Goal: Complete Application Form: Complete application form

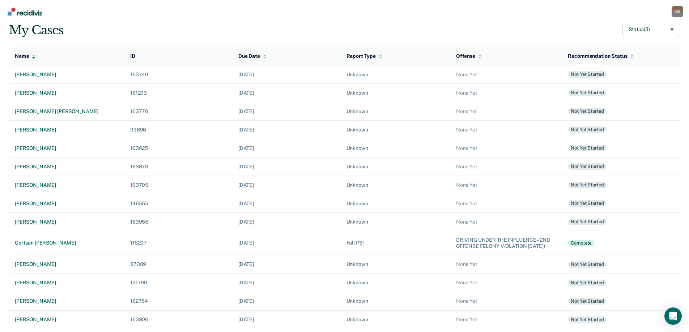
scroll to position [72, 0]
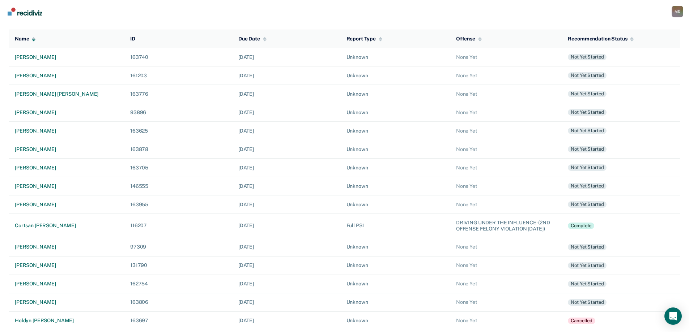
click at [27, 250] on div "[PERSON_NAME]" at bounding box center [67, 247] width 104 height 6
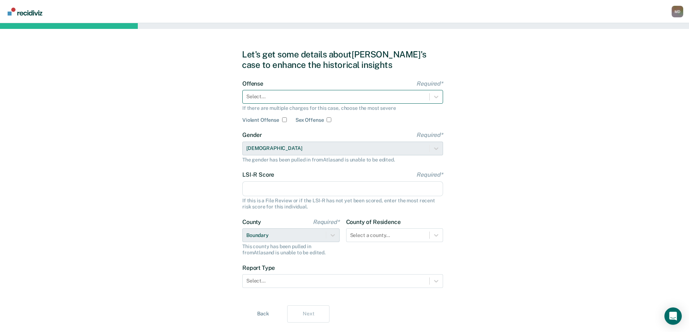
click at [295, 95] on div at bounding box center [335, 97] width 179 height 8
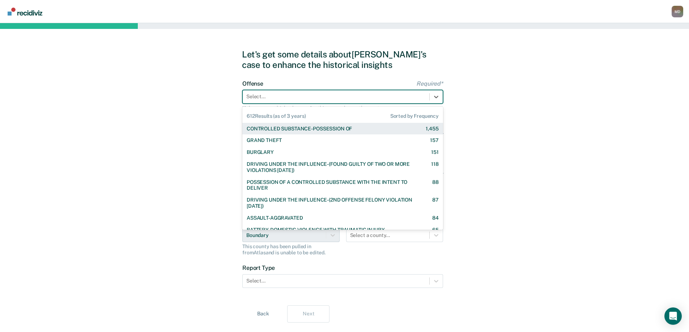
click at [297, 127] on div "CONTROLLED SUBSTANCE-POSSESSION OF" at bounding box center [299, 129] width 105 height 6
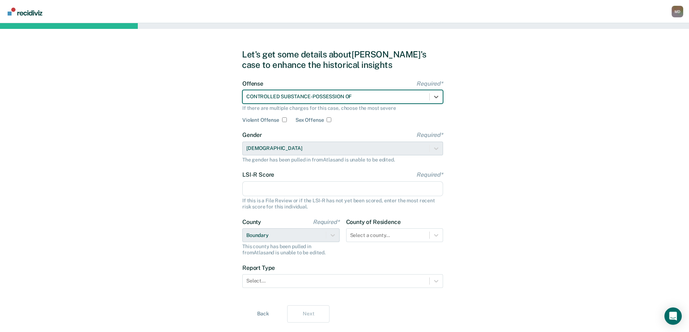
click at [282, 186] on input "LSI-R Score Required*" at bounding box center [342, 189] width 201 height 15
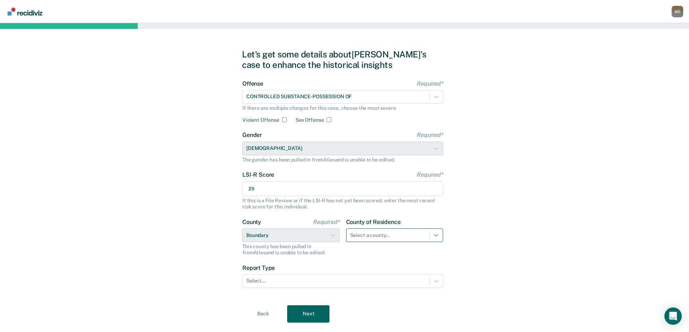
type input "29"
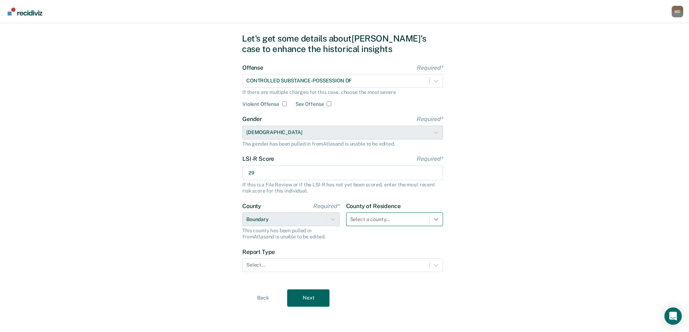
click at [440, 226] on div "Select a county..." at bounding box center [394, 220] width 97 height 14
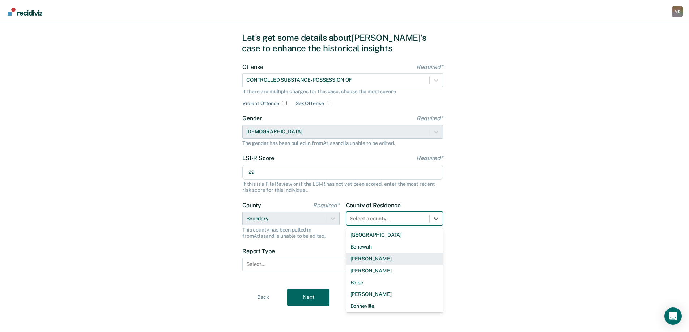
scroll to position [72, 0]
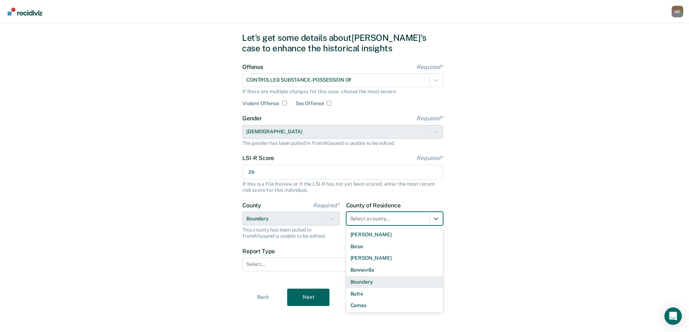
click at [367, 283] on div "Boundary" at bounding box center [394, 282] width 97 height 12
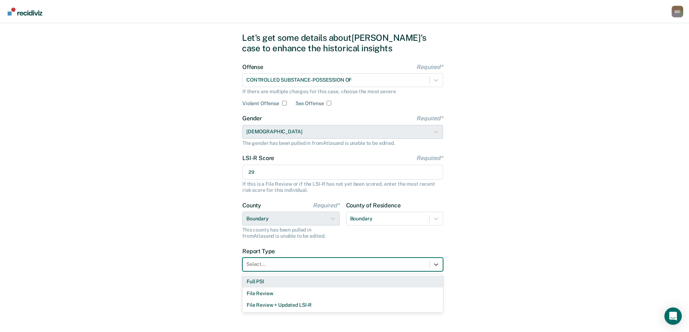
click at [308, 267] on div at bounding box center [335, 265] width 179 height 8
click at [260, 283] on div "Full PSI" at bounding box center [342, 282] width 201 height 12
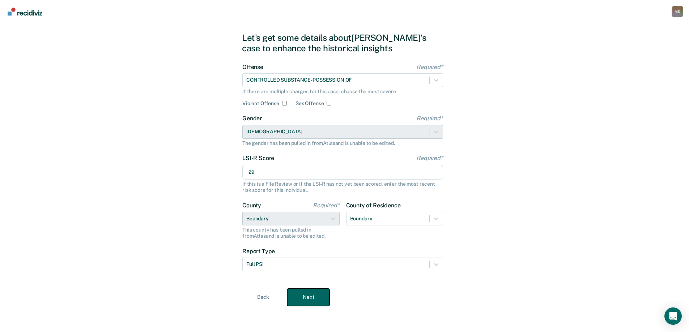
click at [306, 297] on button "Next" at bounding box center [308, 297] width 42 height 17
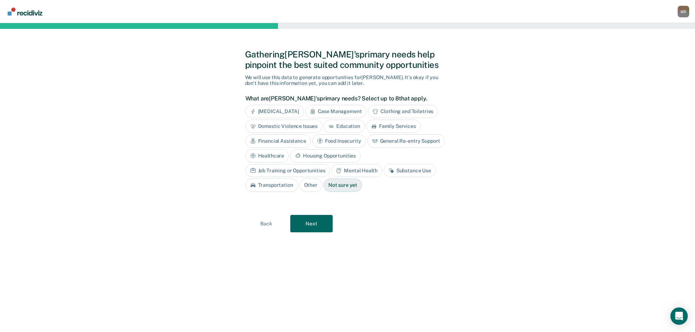
click at [339, 112] on div "Case Management" at bounding box center [335, 111] width 61 height 13
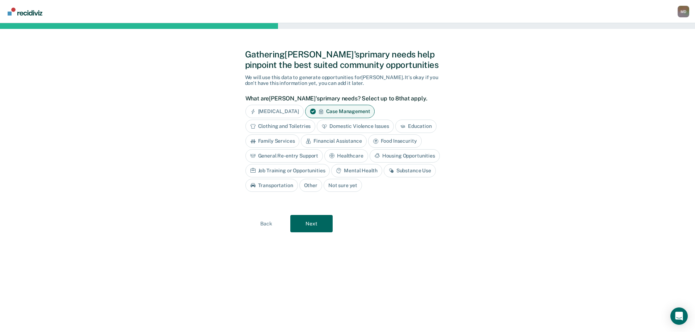
click at [352, 126] on div "Domestic Violence Issues" at bounding box center [355, 126] width 77 height 13
click at [360, 172] on div "Mental Health" at bounding box center [356, 170] width 51 height 13
click at [418, 174] on div "Substance Use" at bounding box center [418, 170] width 52 height 13
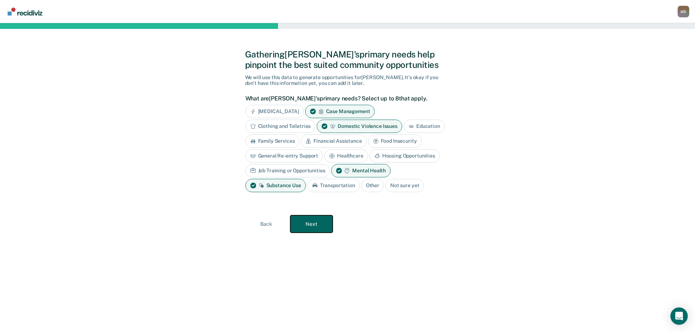
click at [305, 224] on button "Next" at bounding box center [311, 224] width 42 height 17
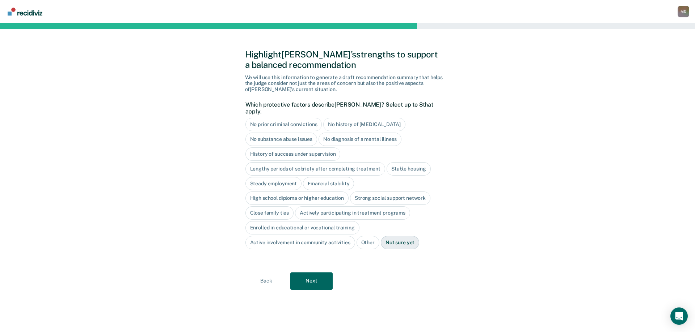
click at [301, 148] on div "History of success under supervision" at bounding box center [292, 154] width 95 height 13
click at [414, 162] on div "Stable housing" at bounding box center [408, 168] width 44 height 13
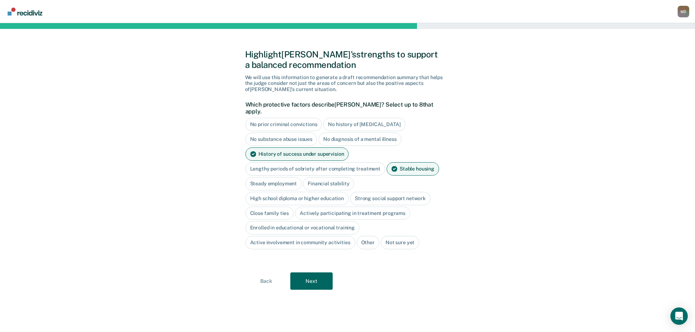
click at [334, 177] on div "Financial stability" at bounding box center [328, 183] width 51 height 13
click at [302, 192] on div "High school diploma or higher education" at bounding box center [296, 198] width 103 height 13
click at [264, 207] on div "Close family ties" at bounding box center [269, 213] width 48 height 13
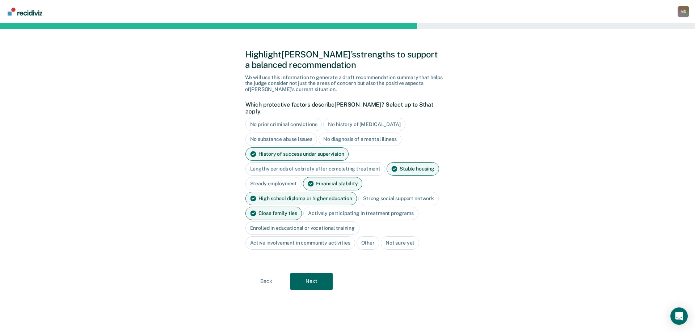
click at [357, 207] on div "Actively participating in treatment programs" at bounding box center [360, 213] width 115 height 13
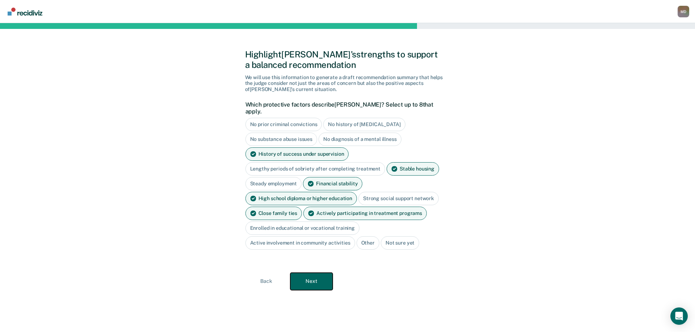
click at [309, 274] on button "Next" at bounding box center [311, 281] width 42 height 17
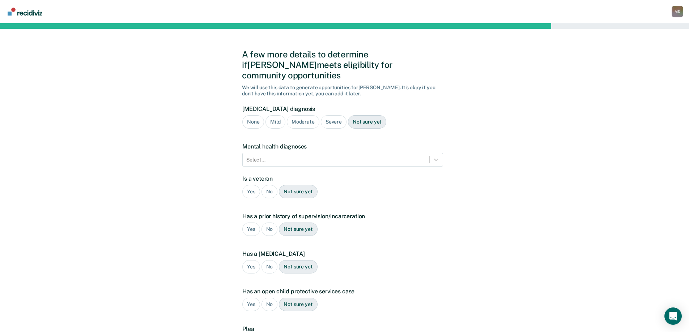
click at [274, 119] on div "[MEDICAL_DATA] diagnosis None Mild Moderate Severe Not sure yet" at bounding box center [342, 120] width 201 height 29
click at [371, 115] on div "Not sure yet" at bounding box center [367, 121] width 38 height 13
click at [274, 115] on div "Mild" at bounding box center [276, 121] width 20 height 13
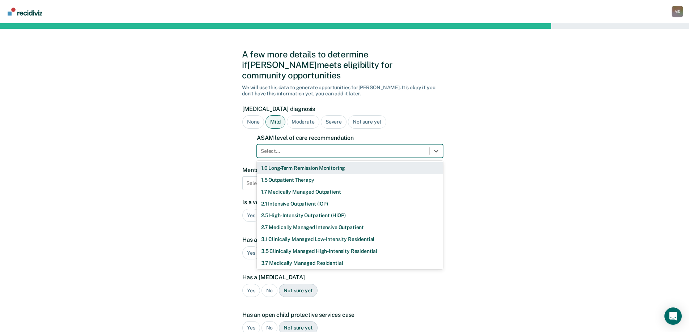
click at [288, 148] on div at bounding box center [343, 152] width 165 height 8
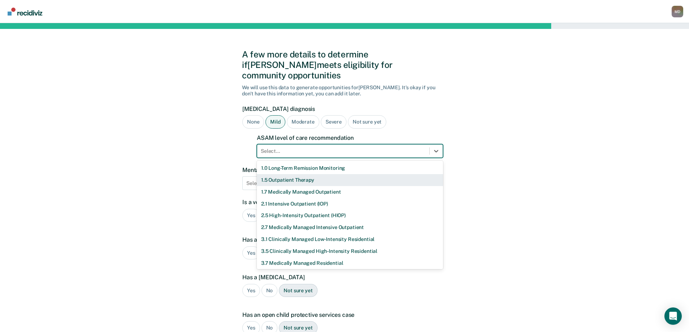
click at [282, 174] on div "1.5 Outpatient Therapy" at bounding box center [350, 180] width 186 height 12
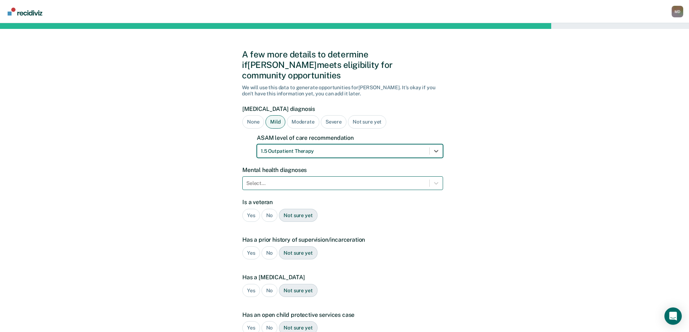
click at [275, 180] on div at bounding box center [335, 184] width 179 height 8
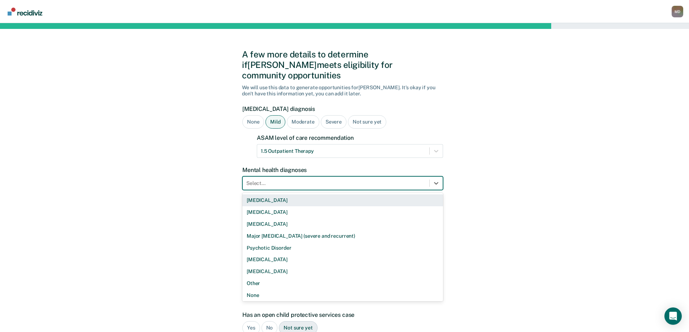
click at [279, 230] on div "Major [MEDICAL_DATA] (severe and recurrent)" at bounding box center [342, 236] width 201 height 12
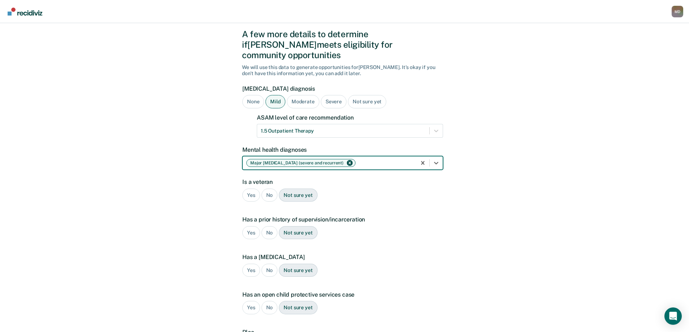
scroll to position [72, 0]
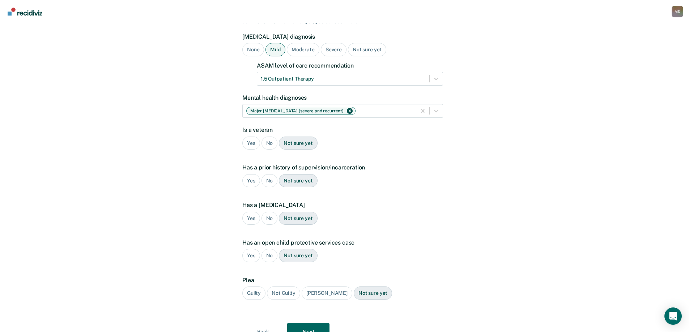
click at [268, 137] on div "No" at bounding box center [270, 143] width 16 height 13
click at [252, 174] on div "Yes" at bounding box center [251, 180] width 18 height 13
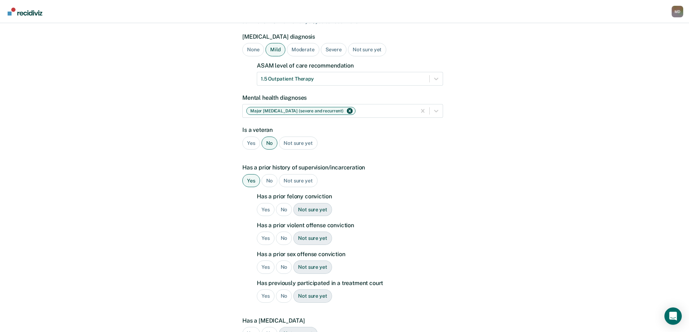
click at [264, 203] on div "Yes" at bounding box center [266, 209] width 18 height 13
click at [263, 232] on div "Yes" at bounding box center [266, 238] width 18 height 13
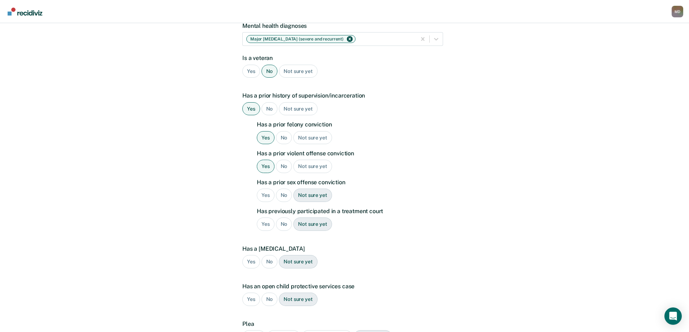
scroll to position [181, 0]
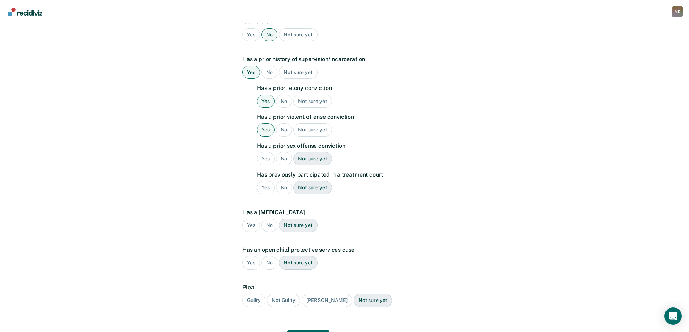
click at [286, 152] on div "No" at bounding box center [284, 158] width 16 height 13
click at [283, 181] on div "No" at bounding box center [284, 187] width 16 height 13
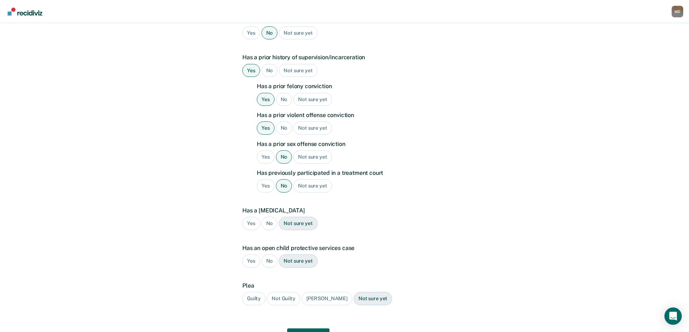
scroll to position [212, 0]
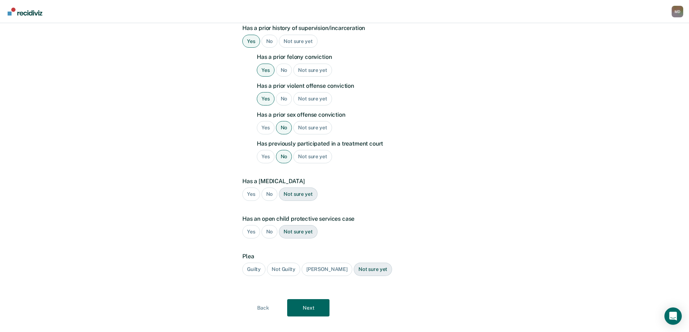
click at [270, 188] on div "No" at bounding box center [270, 194] width 16 height 13
click at [270, 225] on div "No" at bounding box center [270, 231] width 16 height 13
click at [257, 263] on div "Guilty" at bounding box center [253, 269] width 23 height 13
click at [309, 302] on button "Next" at bounding box center [308, 308] width 42 height 17
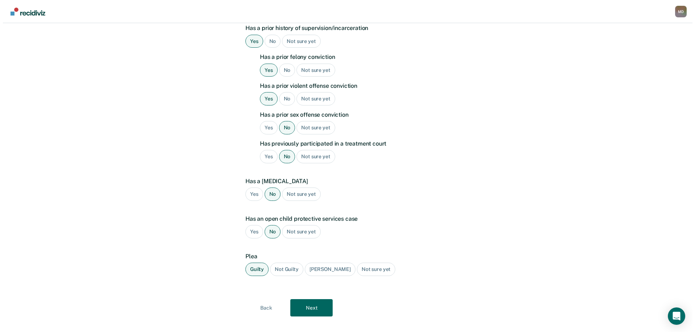
scroll to position [0, 0]
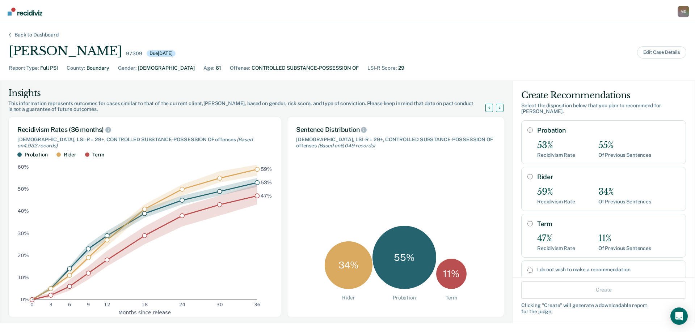
click at [527, 174] on input "Rider" at bounding box center [529, 177] width 5 height 6
radio input "true"
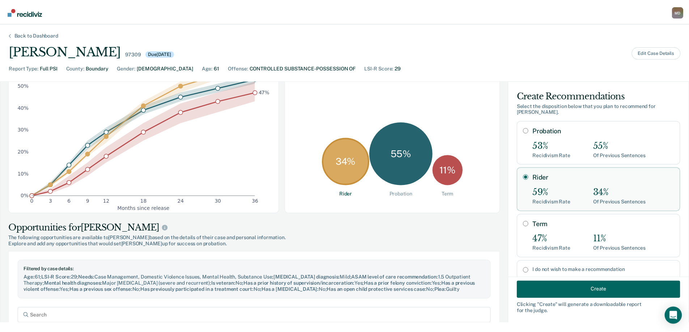
scroll to position [109, 0]
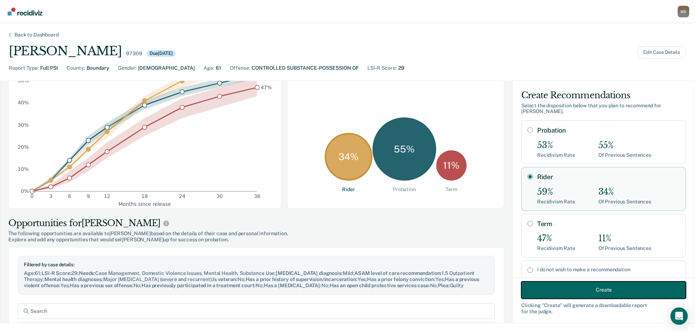
click at [613, 286] on button "Create" at bounding box center [603, 289] width 165 height 17
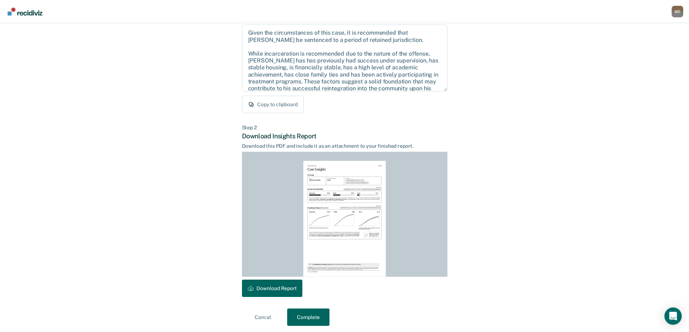
scroll to position [80, 0]
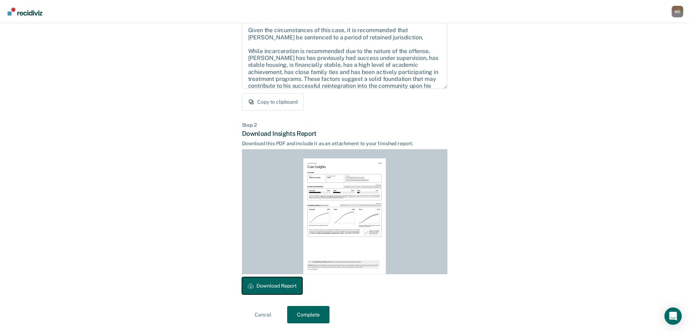
click at [269, 286] on button "Download Report" at bounding box center [272, 285] width 60 height 17
click at [311, 318] on button "Complete" at bounding box center [308, 314] width 42 height 17
